Goal: Navigation & Orientation: Find specific page/section

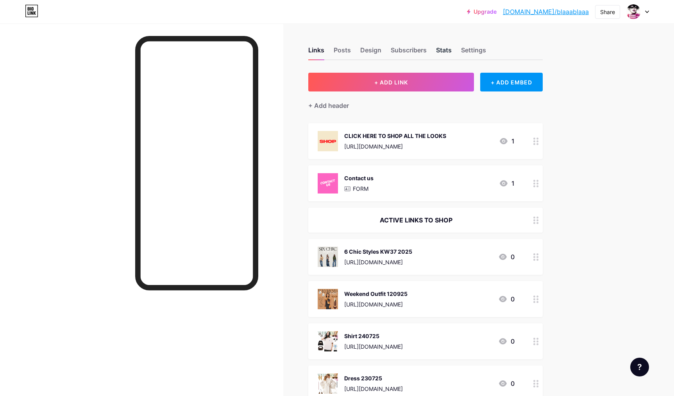
click at [445, 49] on div "Stats" at bounding box center [444, 52] width 16 height 14
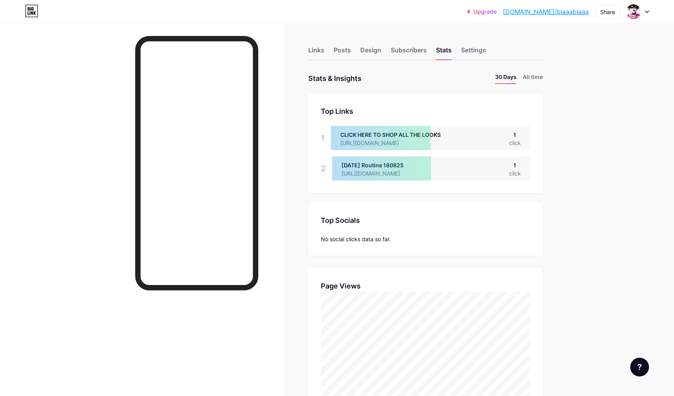
click at [311, 51] on div "Links" at bounding box center [316, 52] width 16 height 14
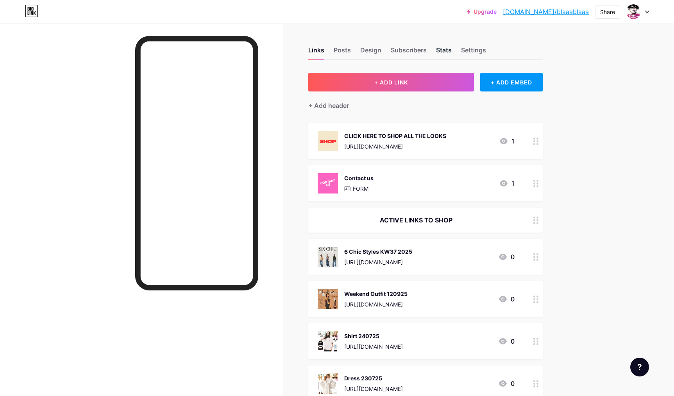
click at [443, 49] on div "Stats" at bounding box center [444, 52] width 16 height 14
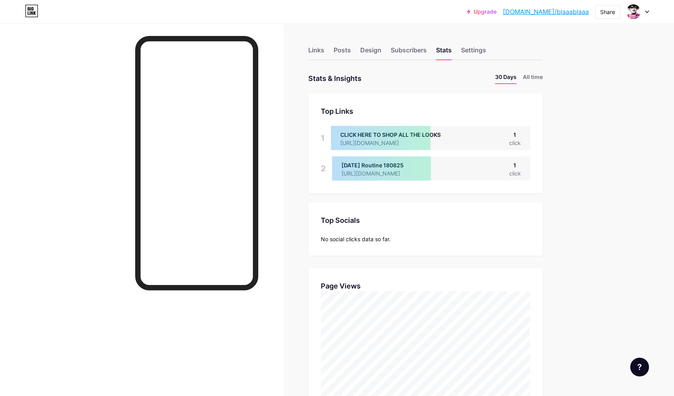
scroll to position [396, 674]
click at [315, 51] on div "Links" at bounding box center [316, 52] width 16 height 14
